Goal: Check status

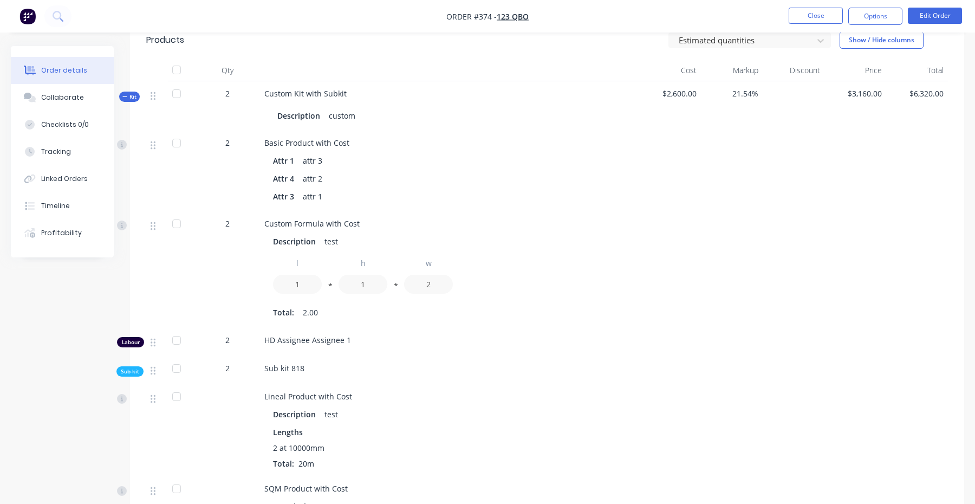
scroll to position [512, 0]
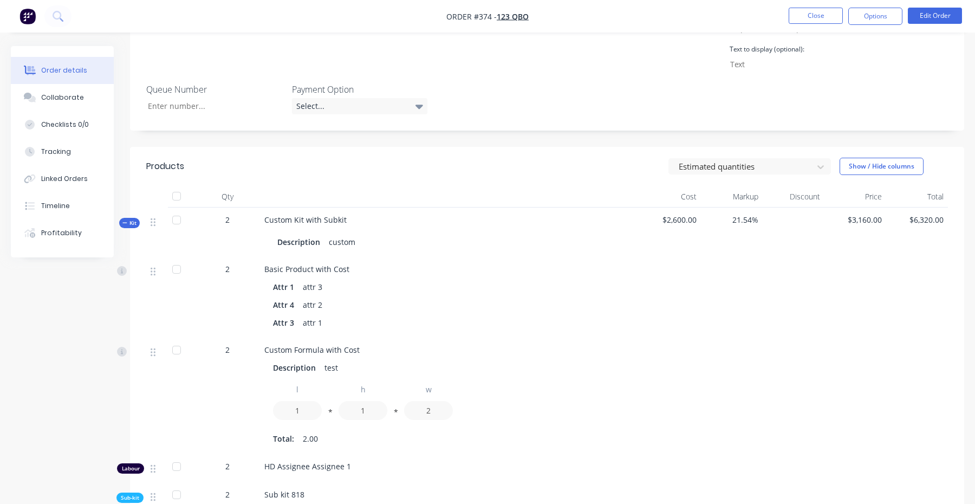
scroll to position [323, 0]
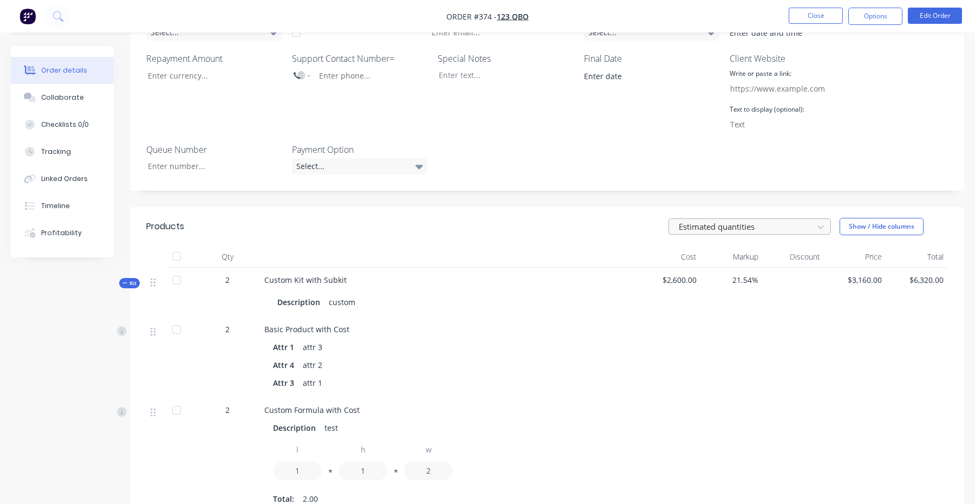
click at [787, 220] on div at bounding box center [742, 227] width 130 height 14
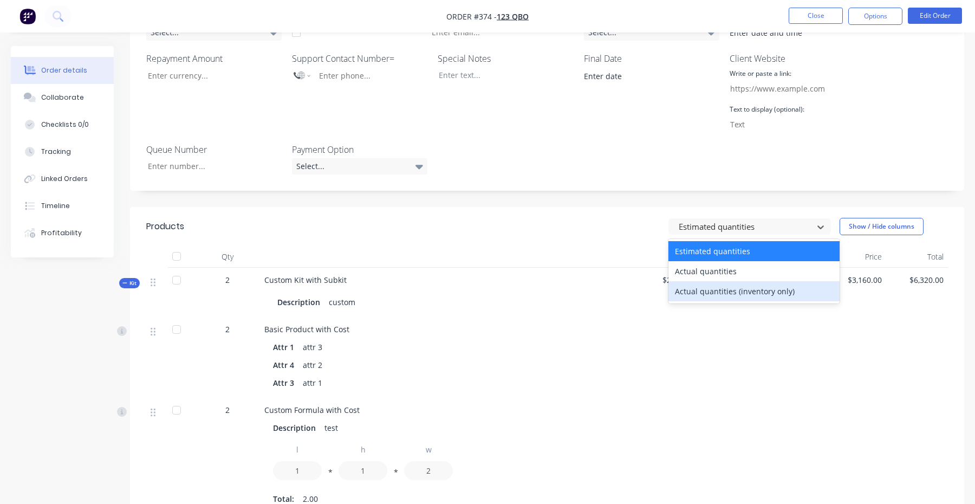
click at [722, 281] on div "Actual quantities (inventory only)" at bounding box center [753, 291] width 171 height 20
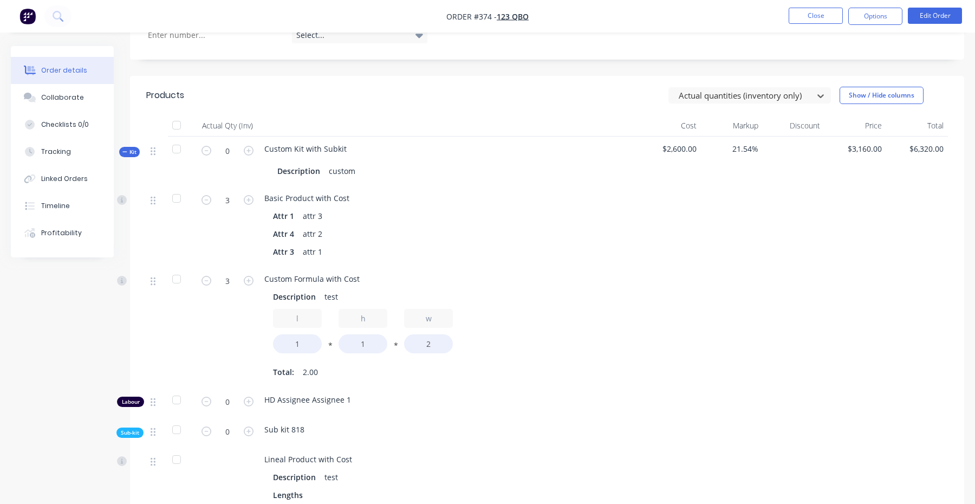
scroll to position [455, 0]
